Goal: Check status: Check status

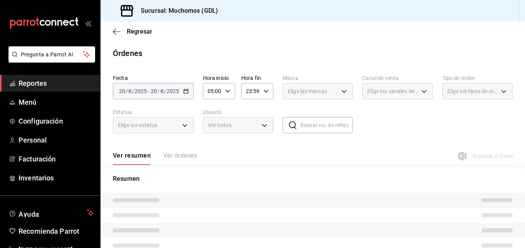
type input "9cac9703-0c5a-4d8b-addd-5b6b571d65b9"
